Goal: Find specific page/section: Find specific page/section

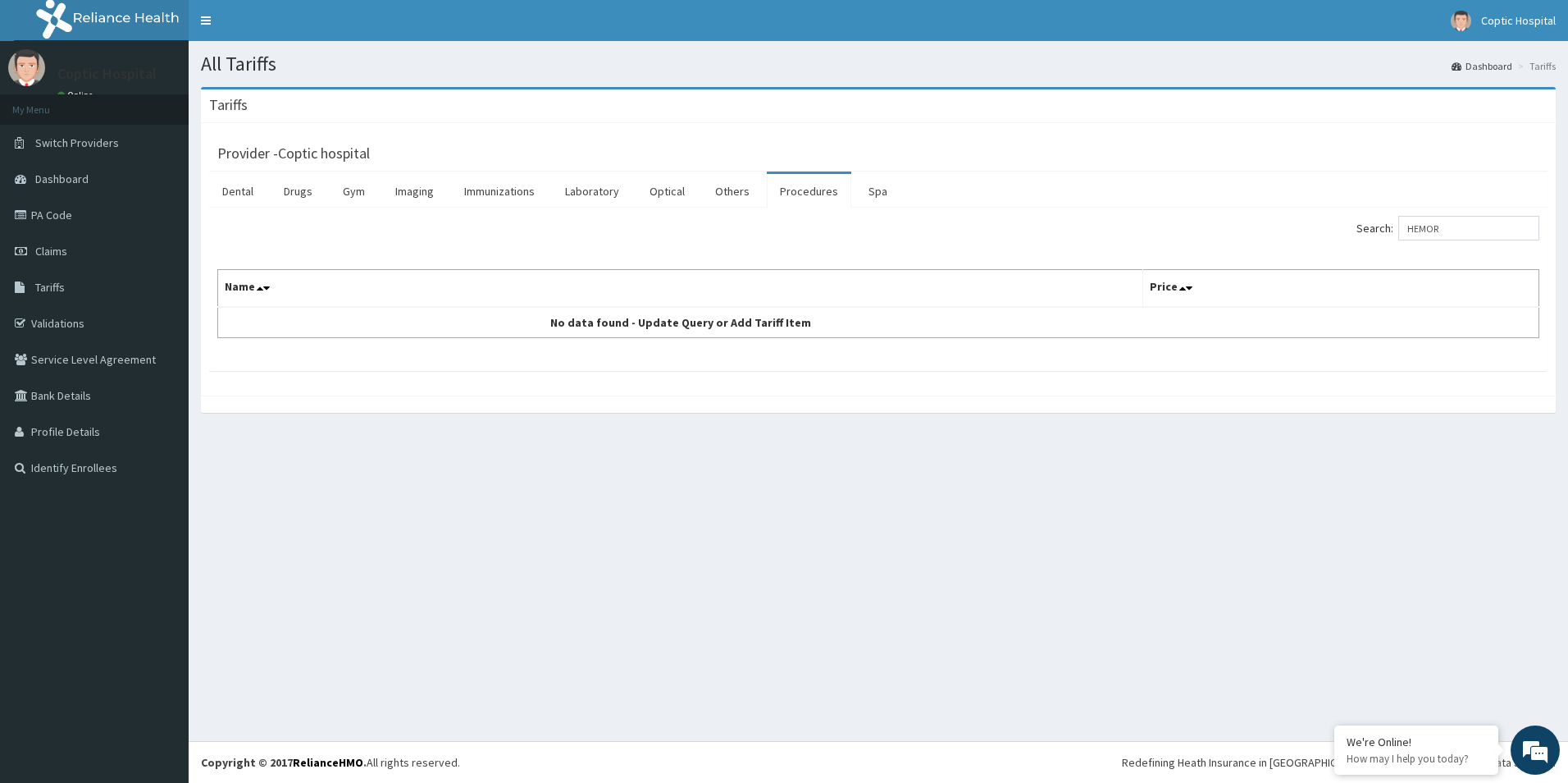
drag, startPoint x: 1465, startPoint y: 230, endPoint x: 1256, endPoint y: 218, distance: 209.3
click at [1283, 236] on div "Search: HEMOR" at bounding box center [1215, 230] width 648 height 29
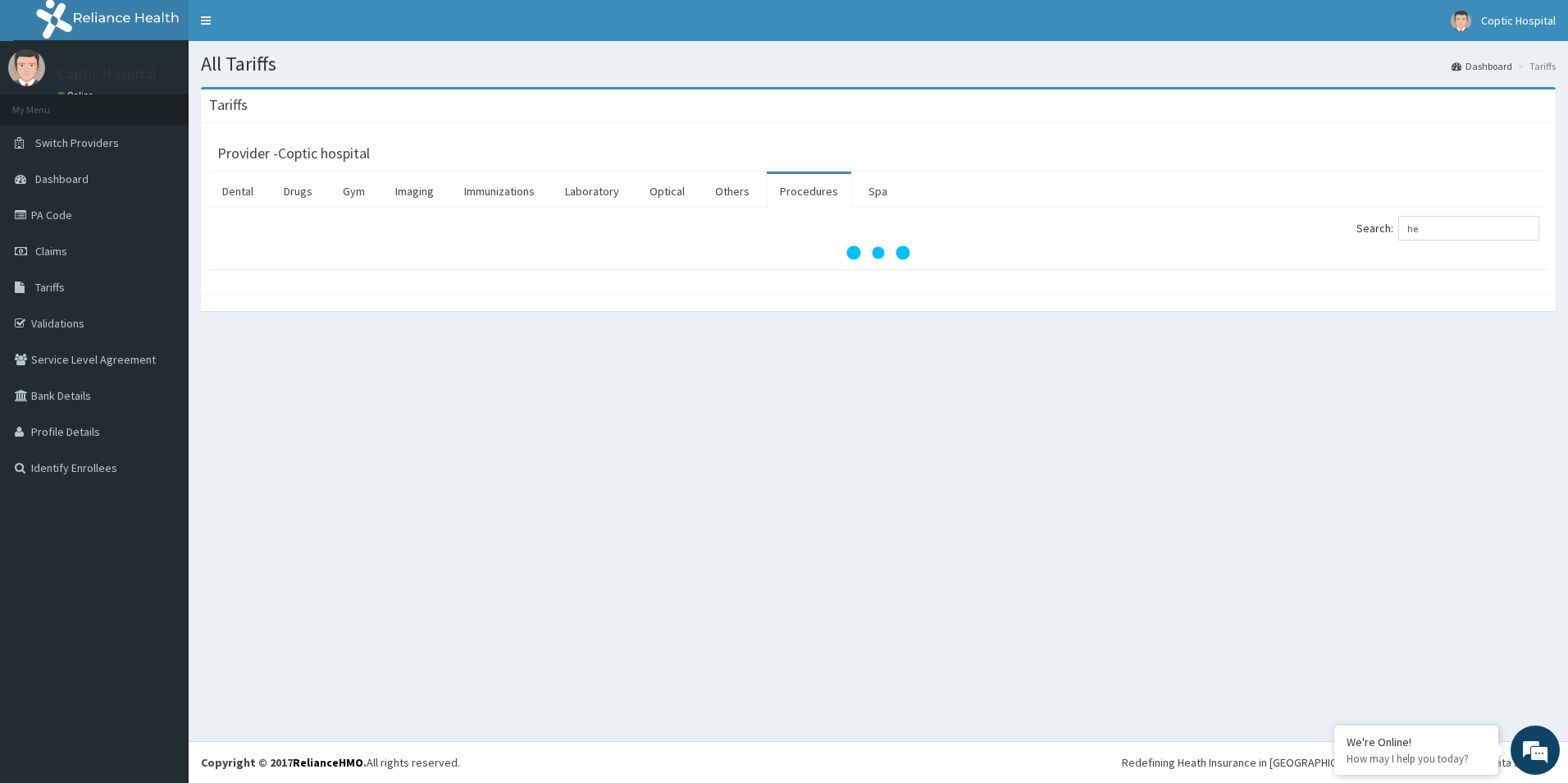
type input "hem"
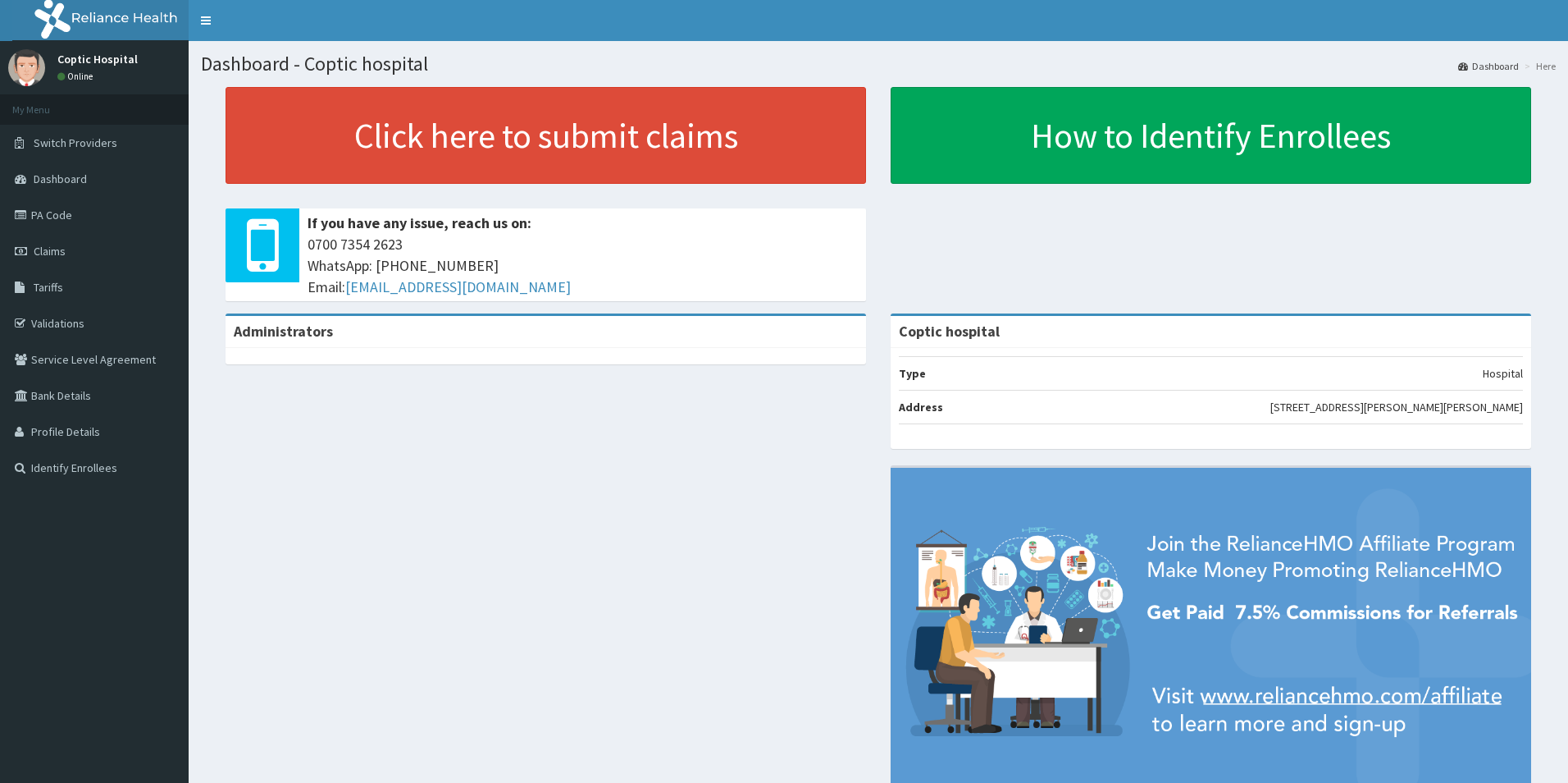
click at [87, 285] on link "Tariffs" at bounding box center [94, 286] width 188 height 36
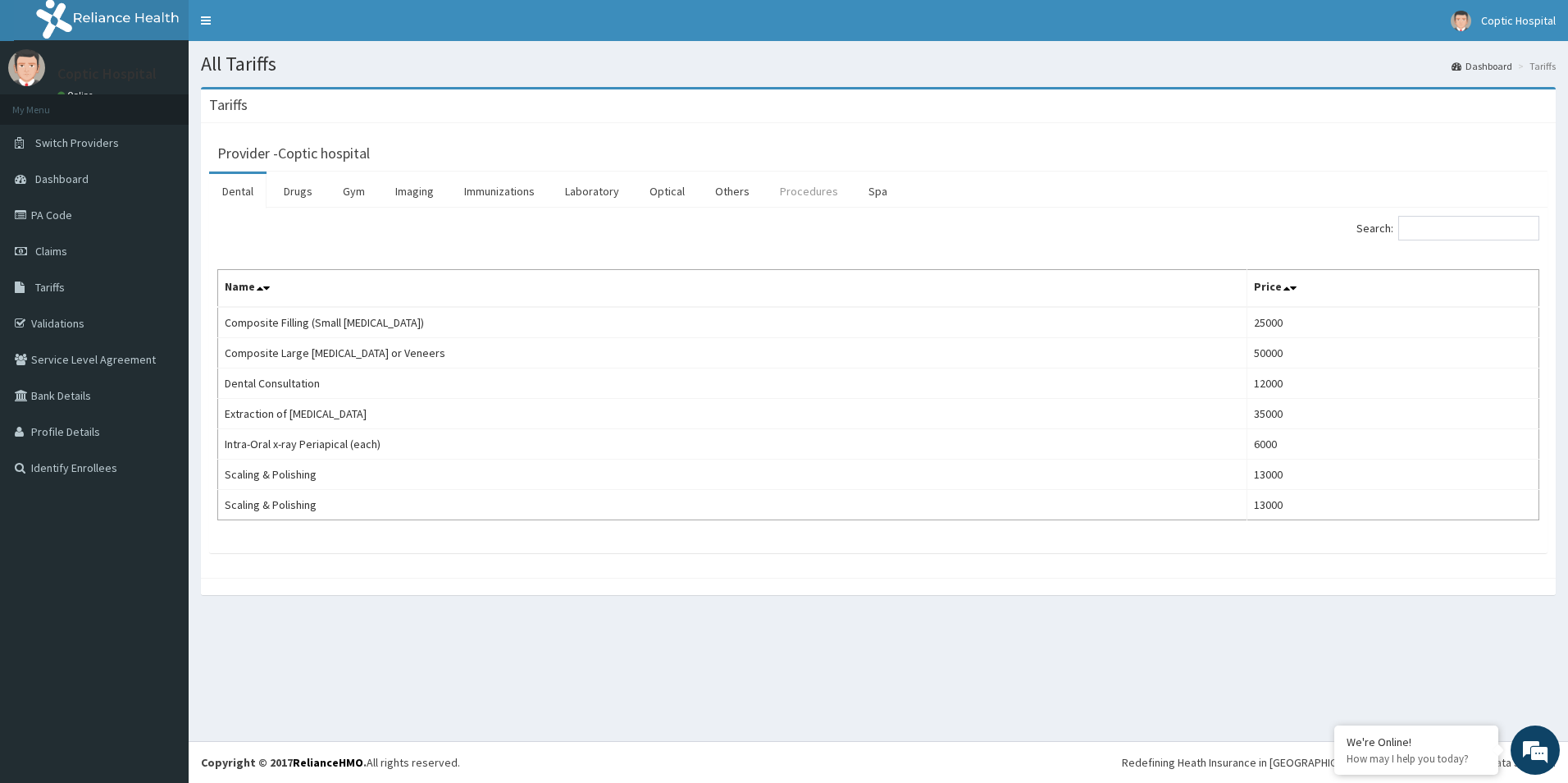
click at [817, 191] on link "Procedures" at bounding box center [809, 190] width 85 height 34
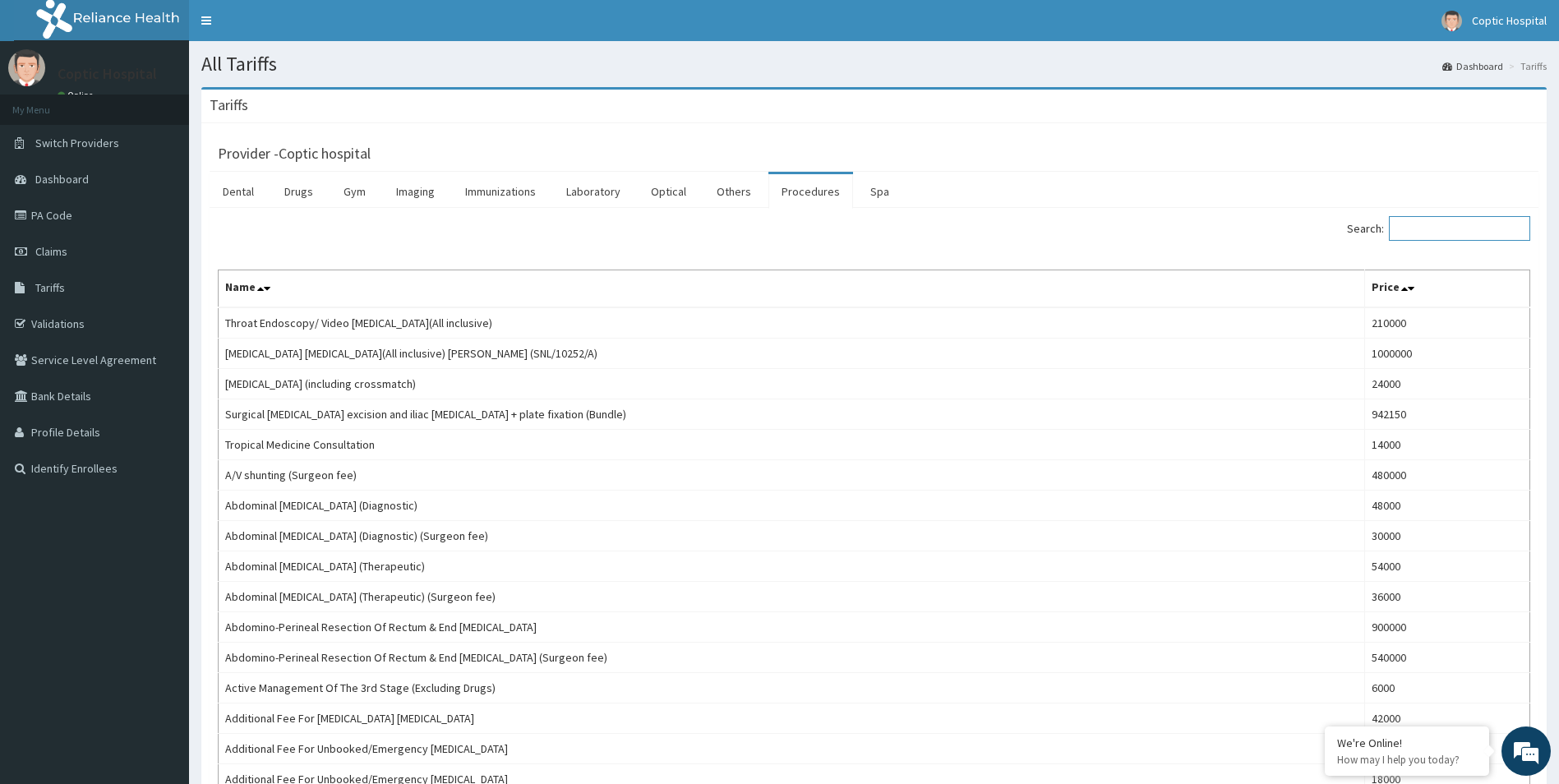
click at [1419, 228] on input "Search:" at bounding box center [1459, 228] width 142 height 24
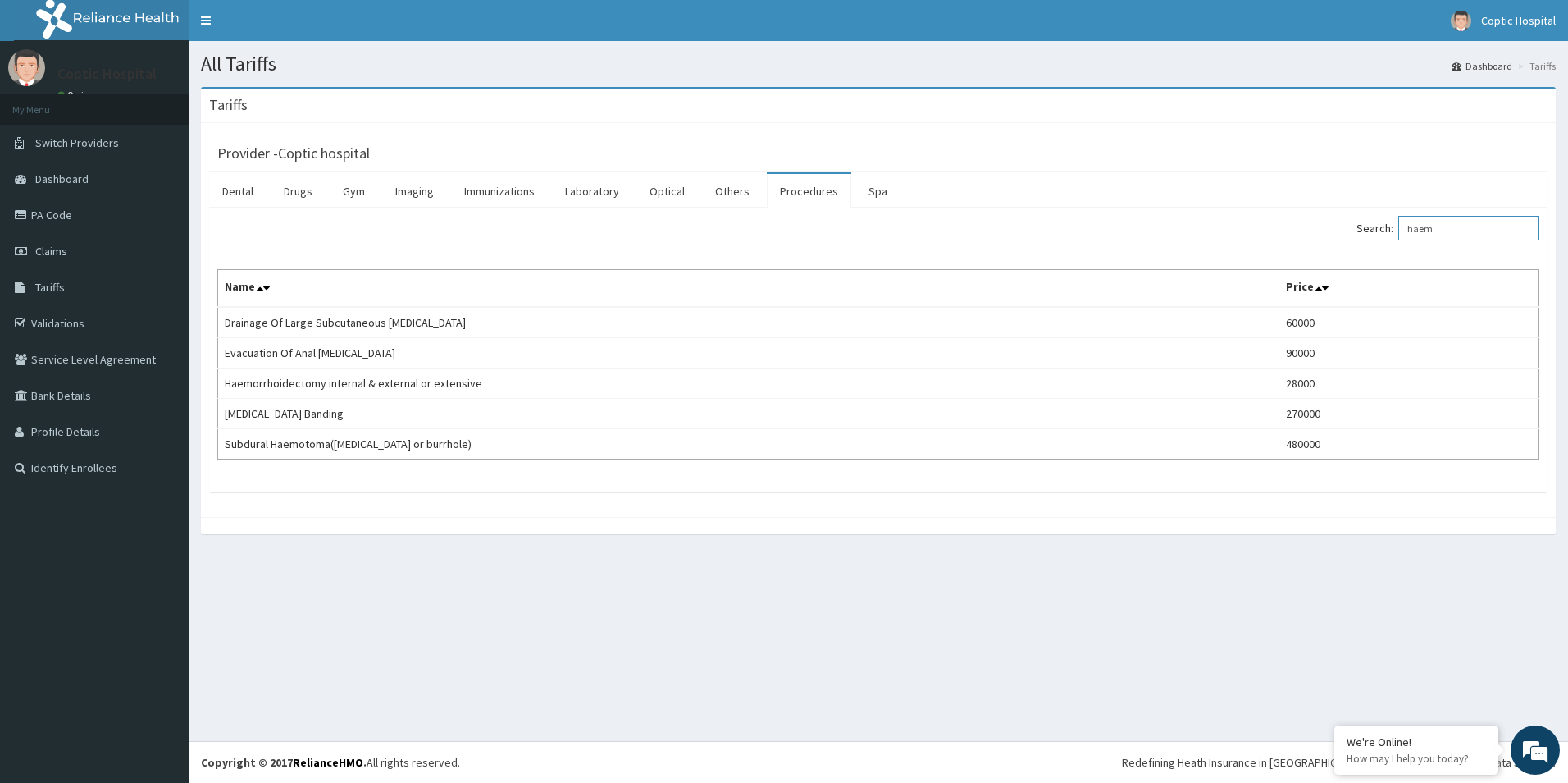
drag, startPoint x: 1479, startPoint y: 230, endPoint x: 1199, endPoint y: 230, distance: 280.0
click at [1199, 230] on div "Search: haem" at bounding box center [1215, 230] width 648 height 29
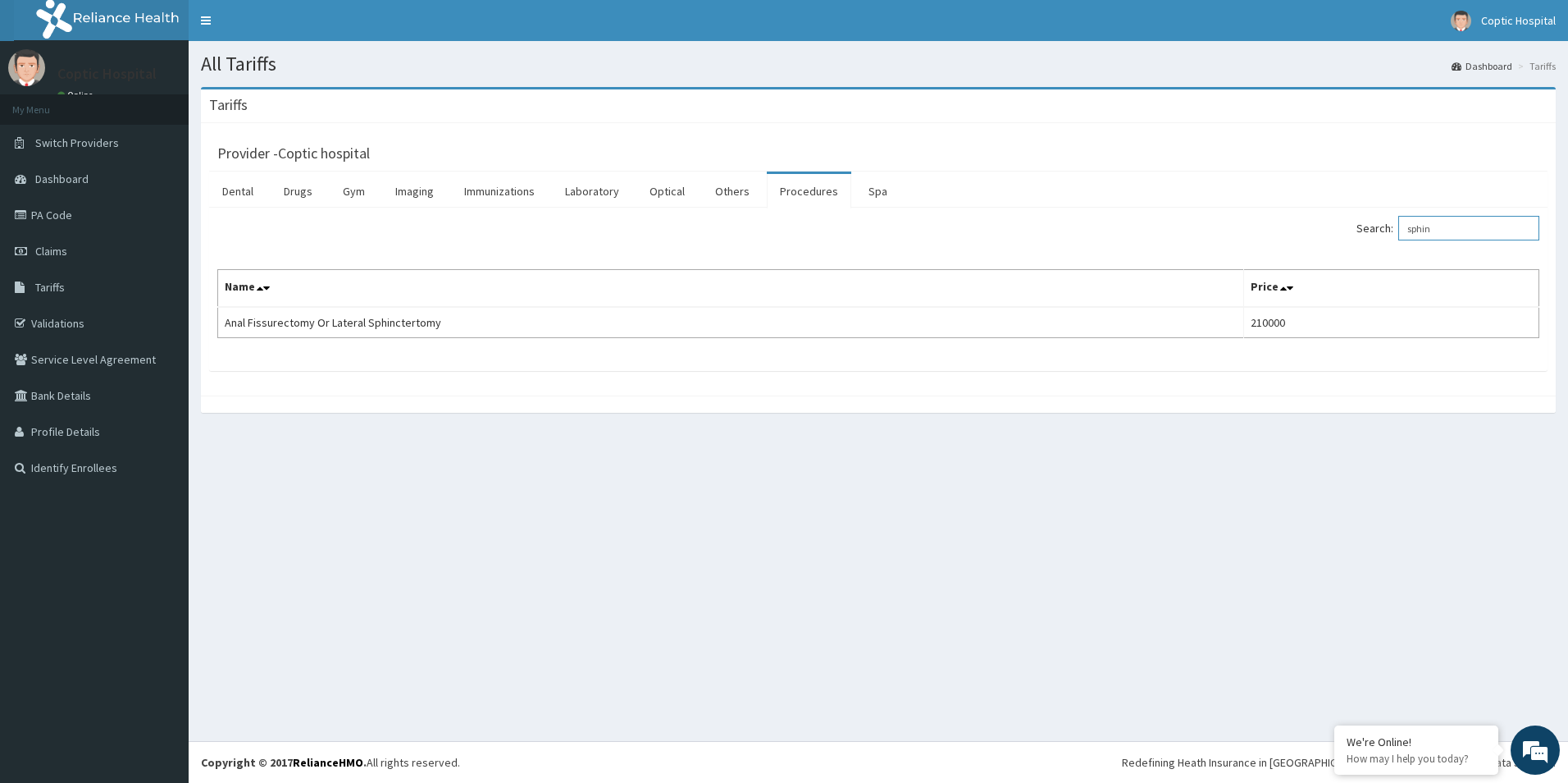
type input "sphin"
